Goal: Task Accomplishment & Management: Manage account settings

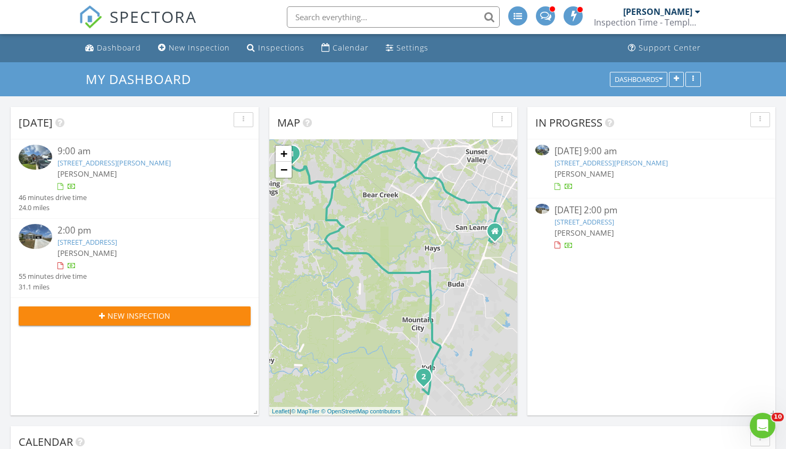
click at [618, 162] on link "803 Sage Thrasher Cir, Dripping Springs, TX 78620" at bounding box center [611, 163] width 113 height 10
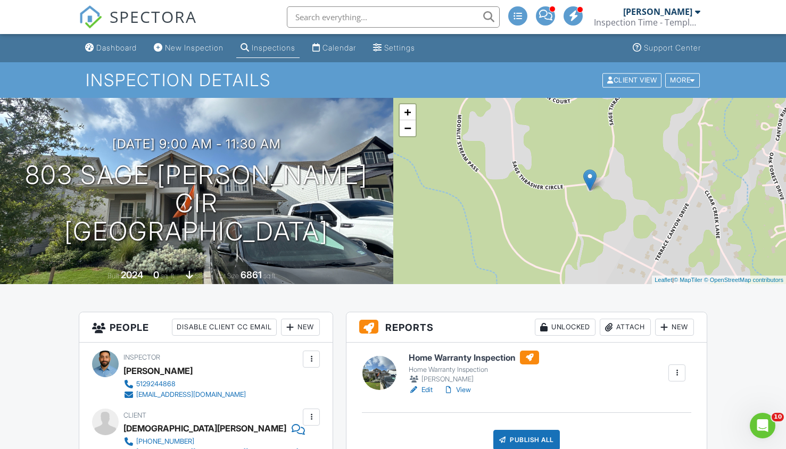
scroll to position [195, 0]
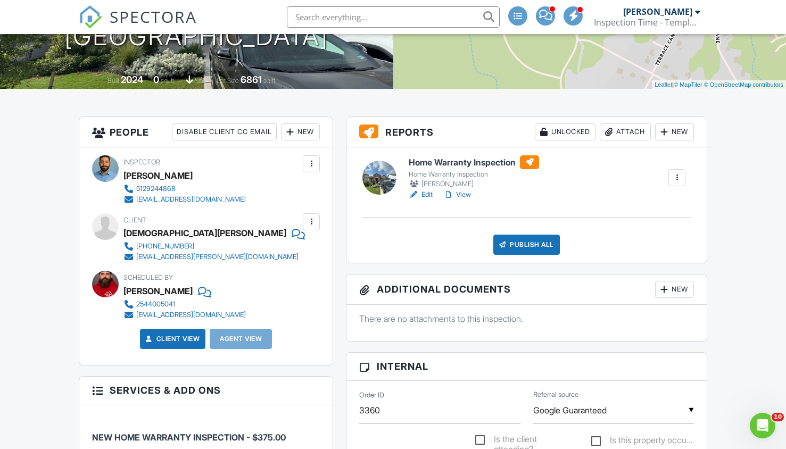
click at [462, 159] on h6 "Home Warranty Inspection" at bounding box center [474, 162] width 130 height 14
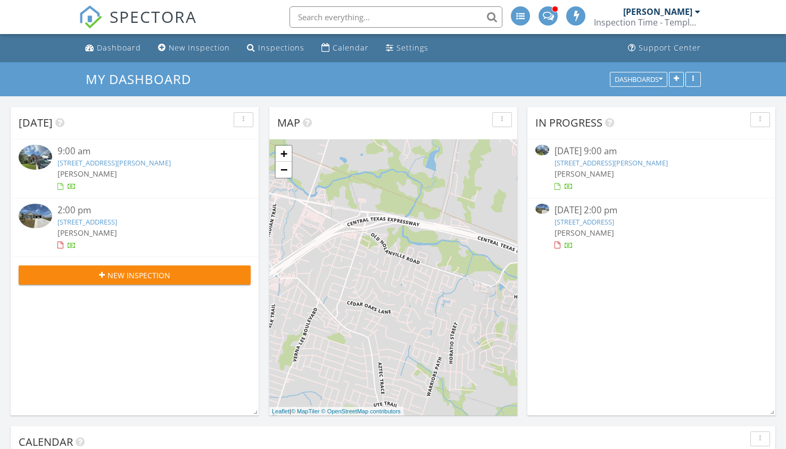
scroll to position [985, 803]
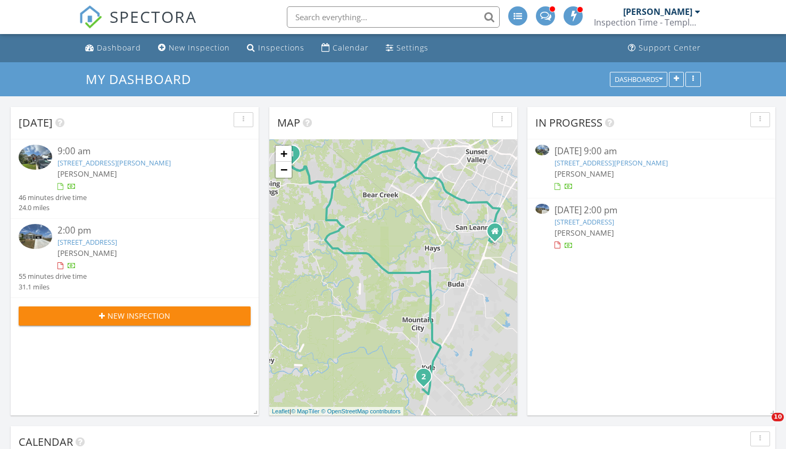
click at [602, 220] on link "345 Denali Dr, Kyle, TX 78640" at bounding box center [585, 222] width 60 height 10
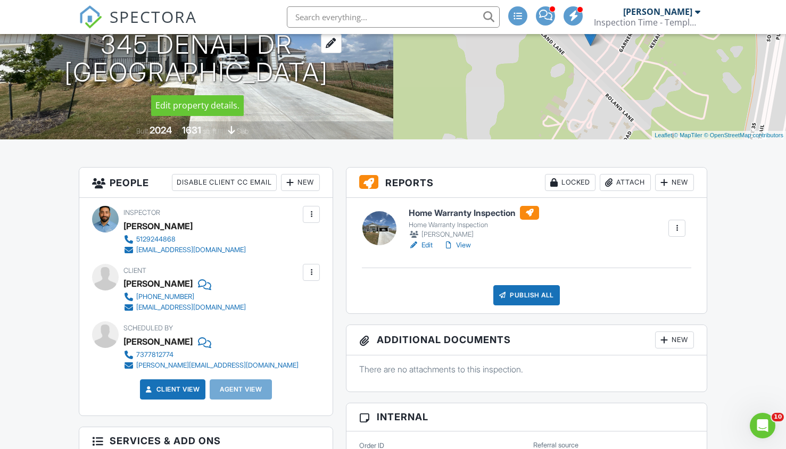
scroll to position [145, 0]
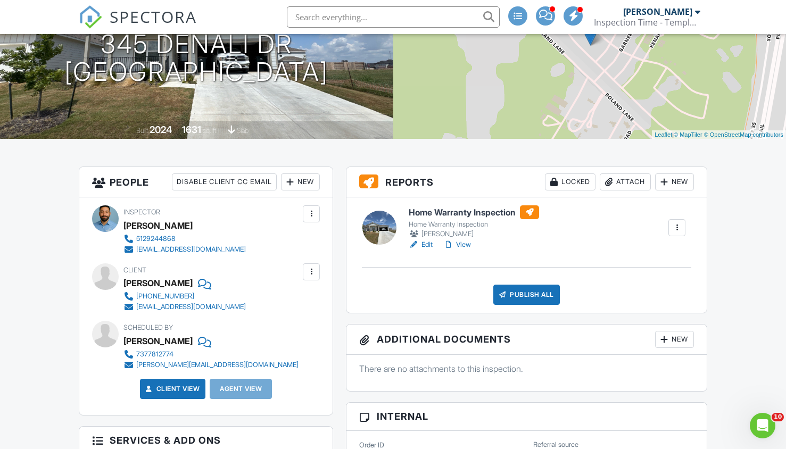
click at [461, 211] on h6 "Home Warranty Inspection" at bounding box center [474, 212] width 130 height 14
